Goal: Transaction & Acquisition: Purchase product/service

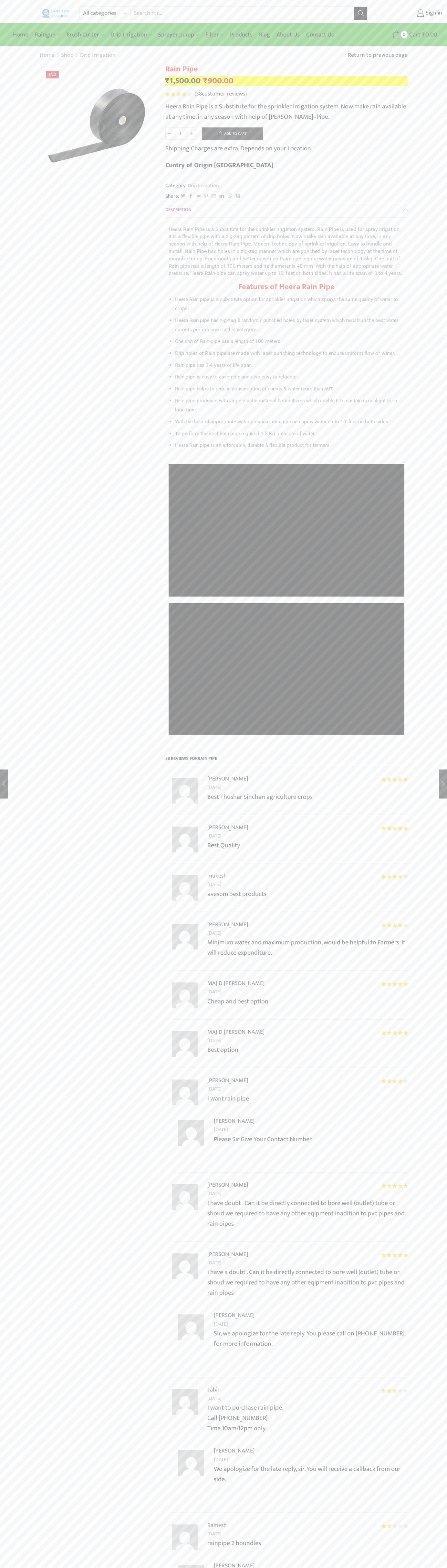
click at [233, 133] on button "Add to cart" at bounding box center [232, 133] width 62 height 13
click at [407, 35] on span "Cart" at bounding box center [407, 35] width 13 height 9
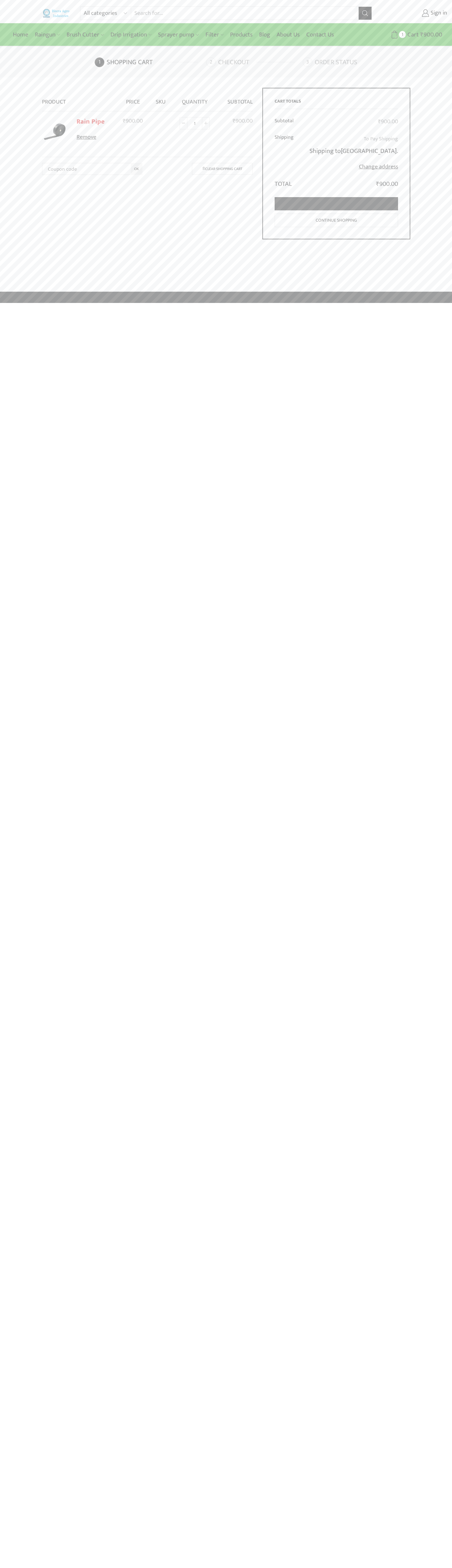
click at [336, 204] on link "Proceed to checkout" at bounding box center [336, 204] width 123 height 13
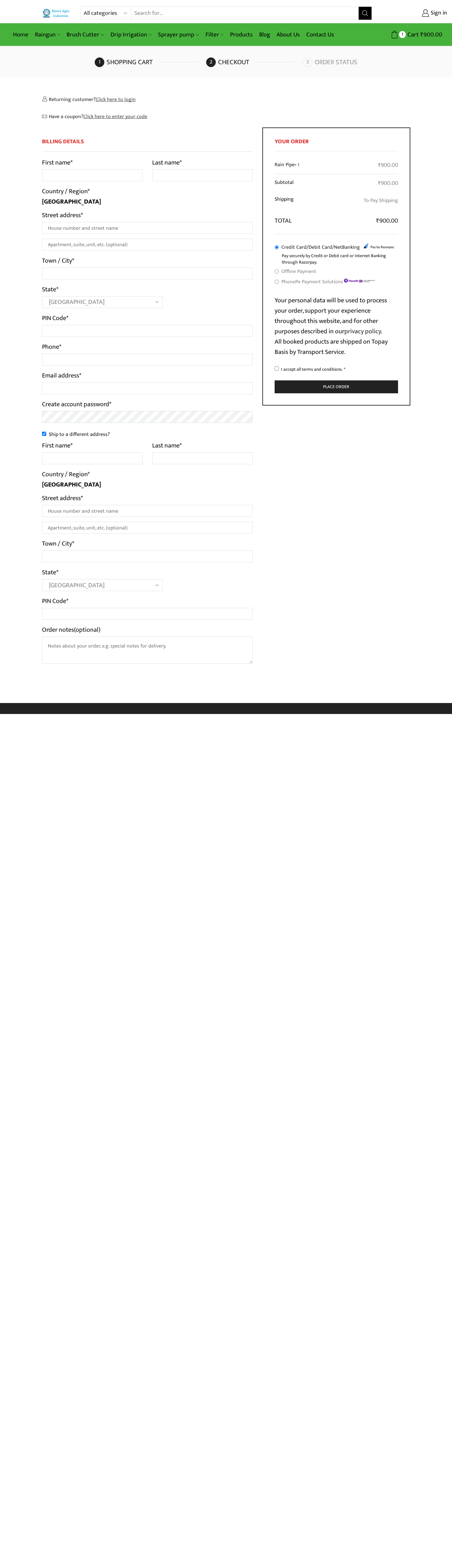
select select "MH"
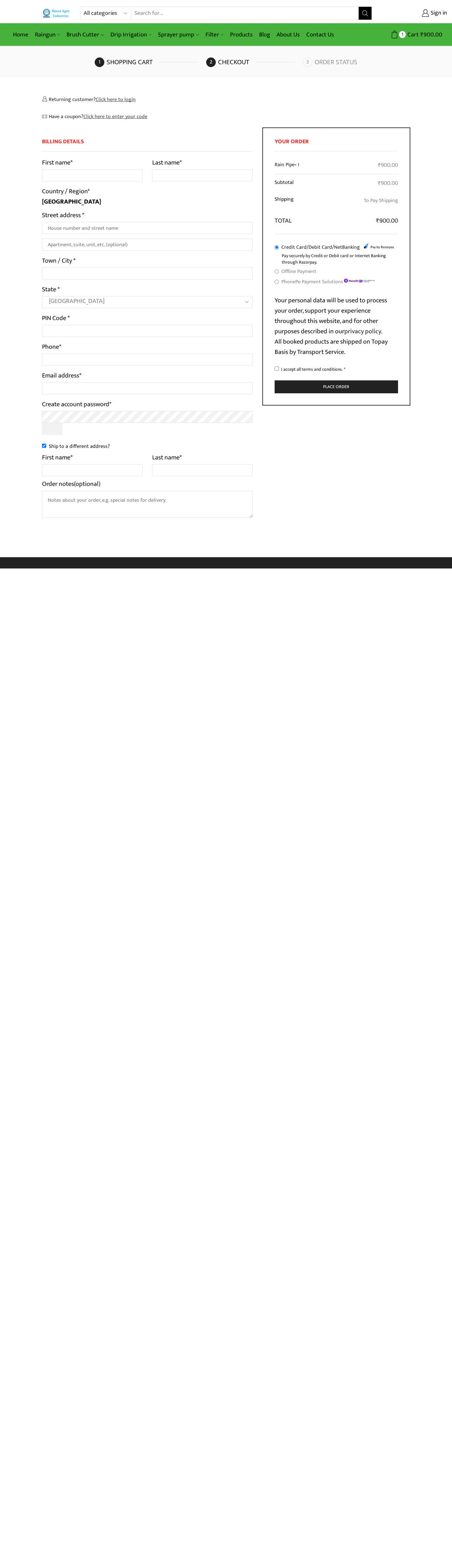
select select "MH"
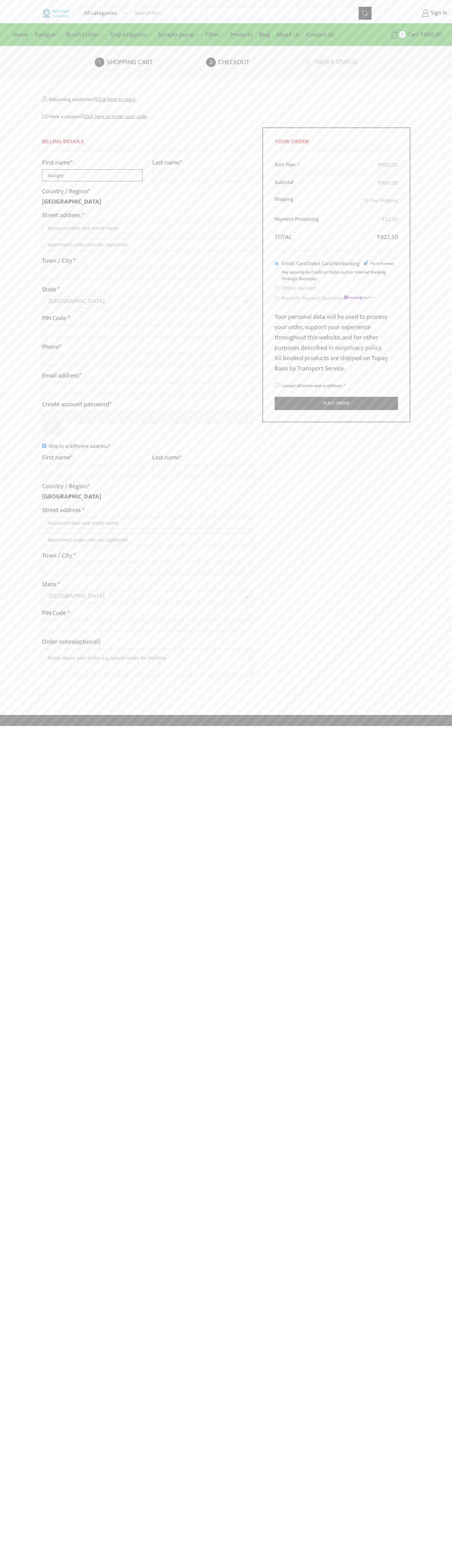
type input "Google"
type input "Storebot"
type input "1600 Amphitheatre Parkway"
type input "First floor"
type input "mountain view"
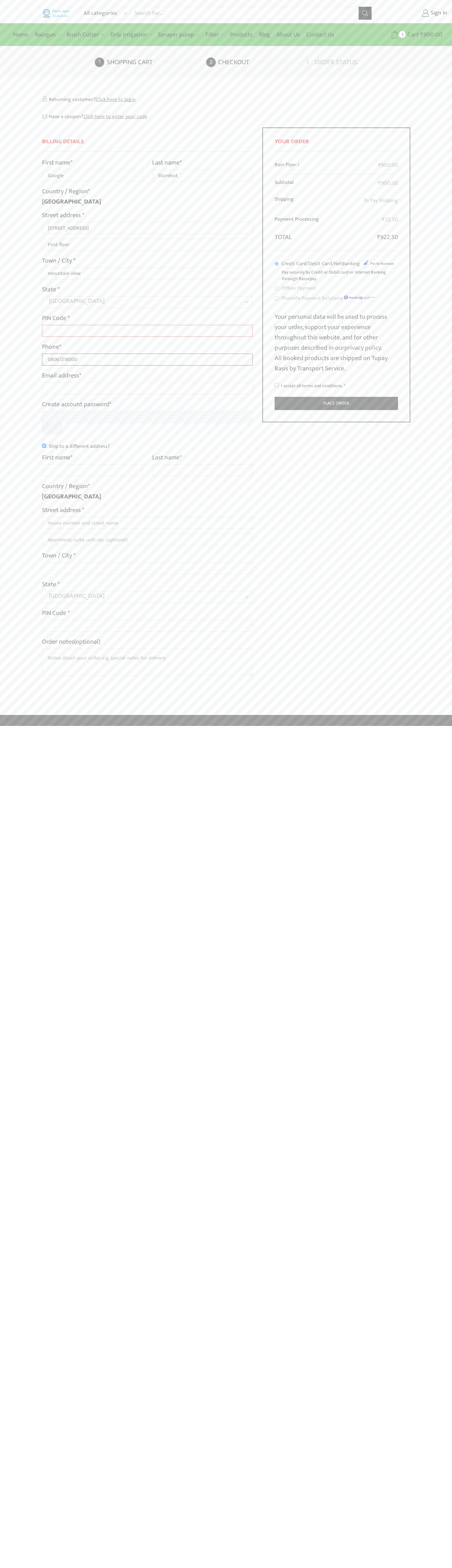
type input "08067218000"
type input "johnsmith001@storebotmail.joonix.net"
type input "Google"
type input "Storebot"
type input "1600 Amphitheatre Parkway"
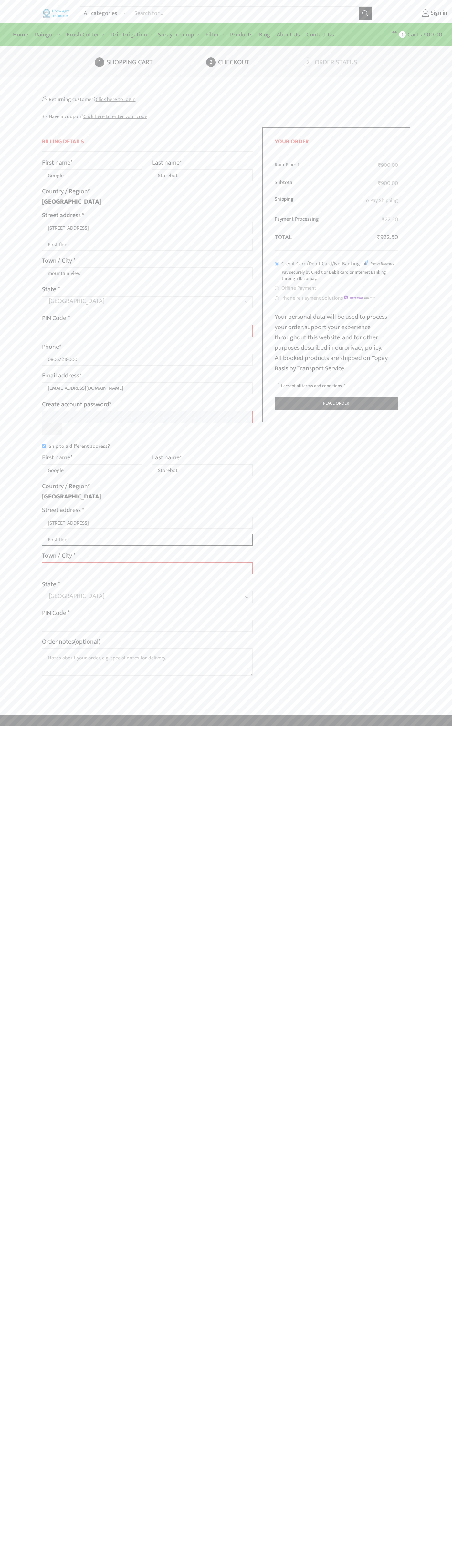
type input "First floor"
type input "mountain view"
click at [277, 385] on input "I accept all terms and conditions. *" at bounding box center [277, 385] width 4 height 4
checkbox input "true"
click at [72, 642] on label "Order notes (optional)" at bounding box center [71, 642] width 58 height 10
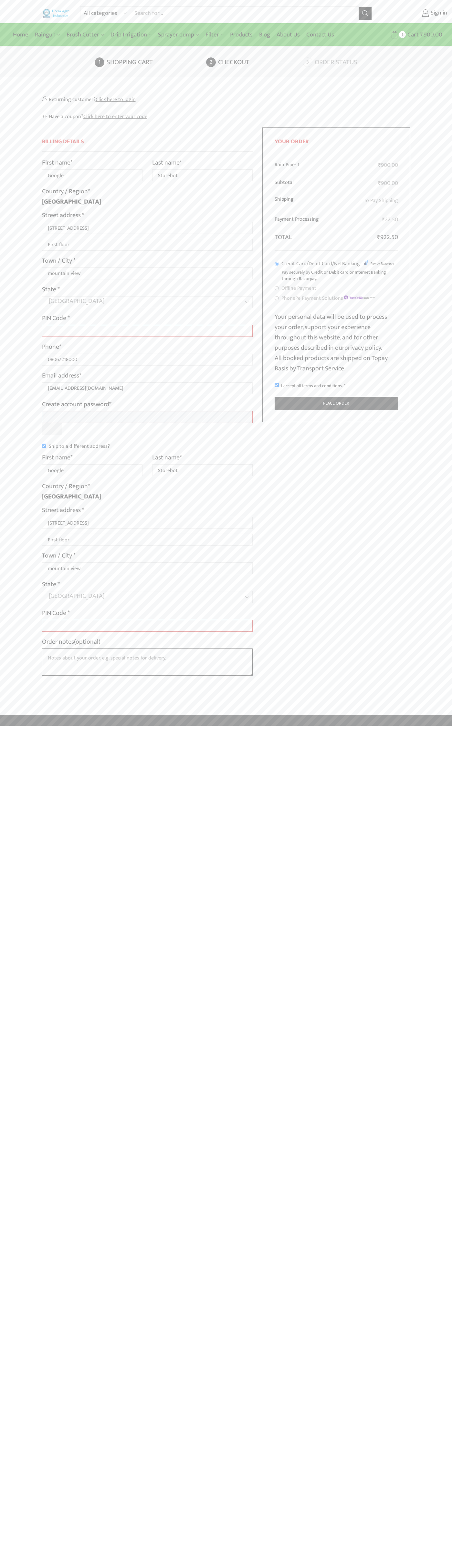
click at [72, 648] on textarea "Order notes (optional)" at bounding box center [147, 662] width 211 height 27
type input "Google"
type input "Storebot"
type input "1600 Amphitheatre Parkway"
type input "First floor"
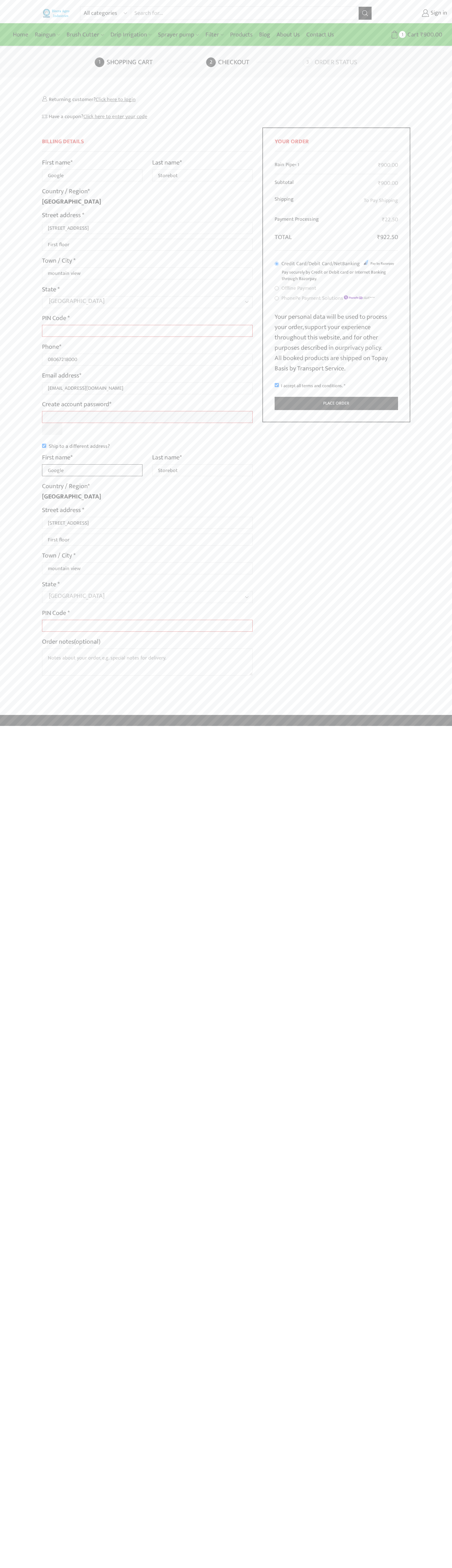
type input "Google"
type input "Storebot"
type input "1600 Amphitheatre Parkway"
type input "First floor"
click at [72, 642] on label "Order notes (optional)" at bounding box center [71, 642] width 58 height 10
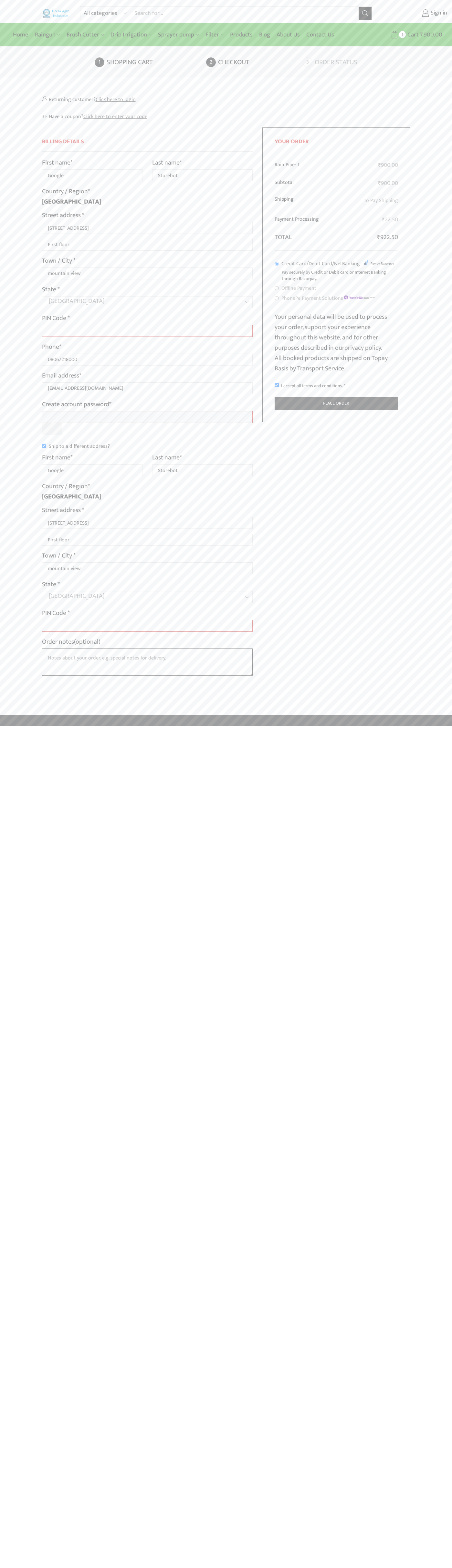
click at [72, 648] on textarea "Order notes (optional)" at bounding box center [147, 662] width 211 height 27
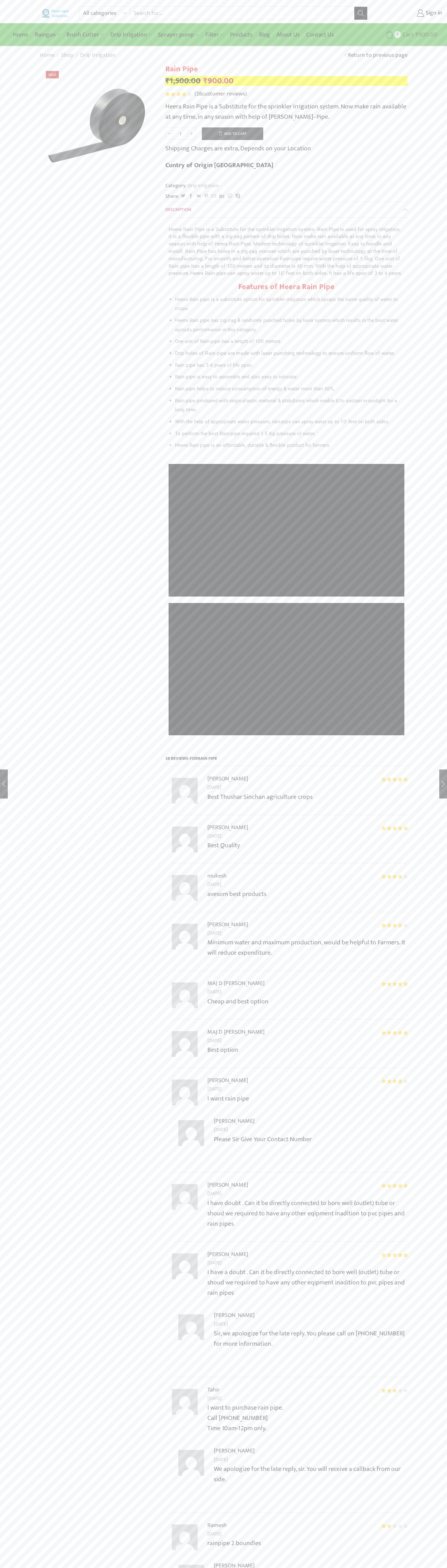
click at [407, 35] on span "Cart" at bounding box center [407, 35] width 13 height 9
